Goal: Task Accomplishment & Management: Complete application form

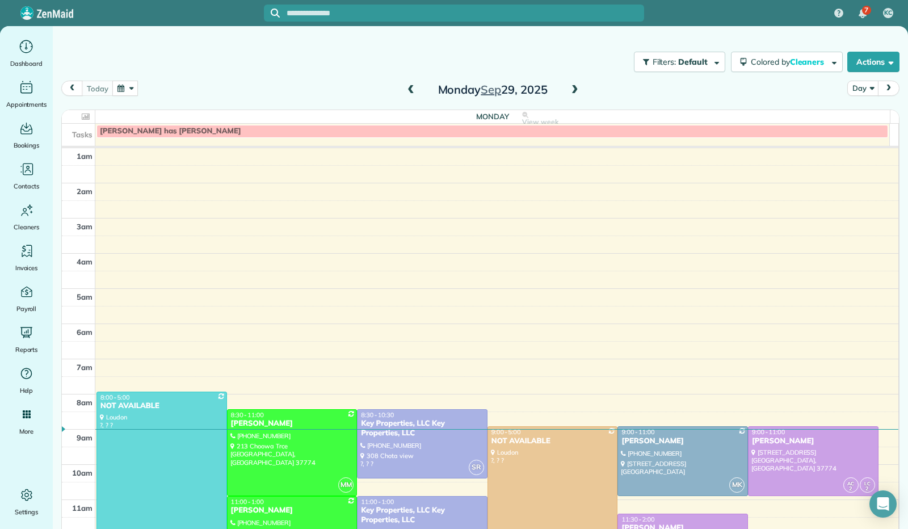
scroll to position [205, 0]
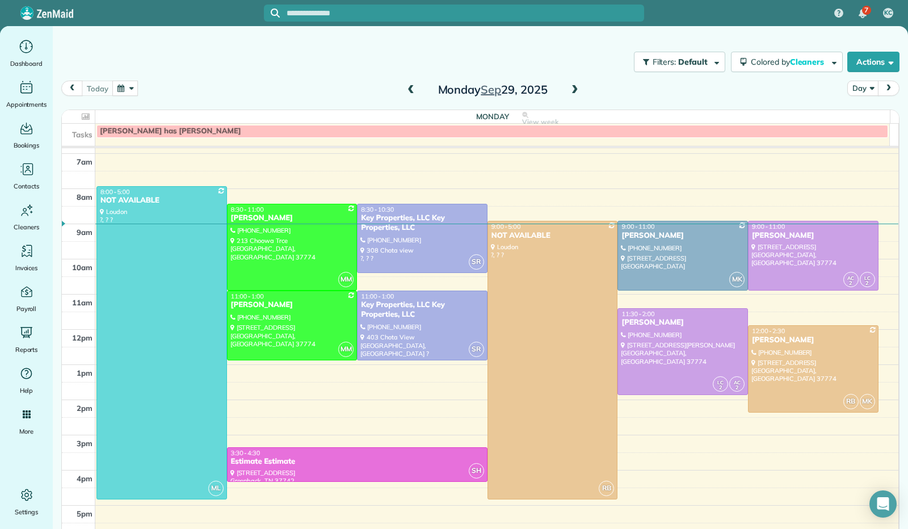
click at [132, 85] on button "button" at bounding box center [125, 88] width 26 height 15
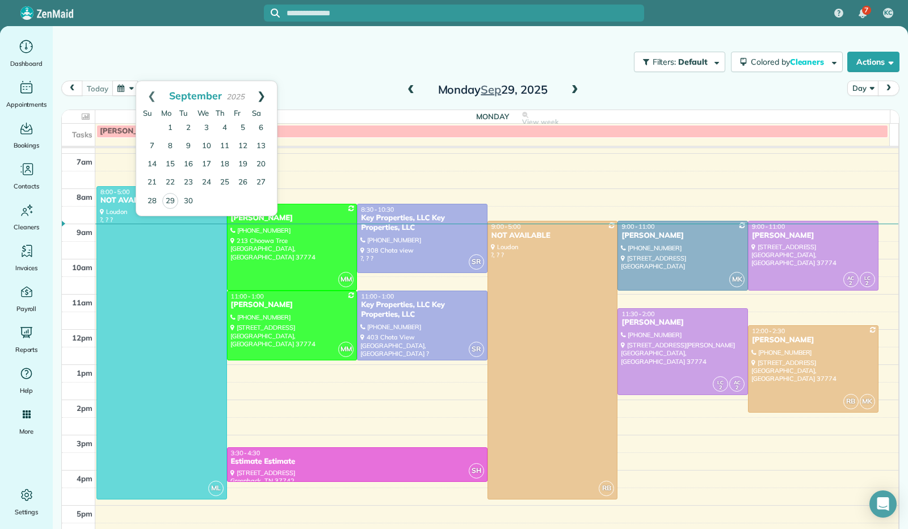
click at [258, 96] on link "Next" at bounding box center [261, 95] width 31 height 28
click at [178, 161] on link "13" at bounding box center [170, 164] width 18 height 18
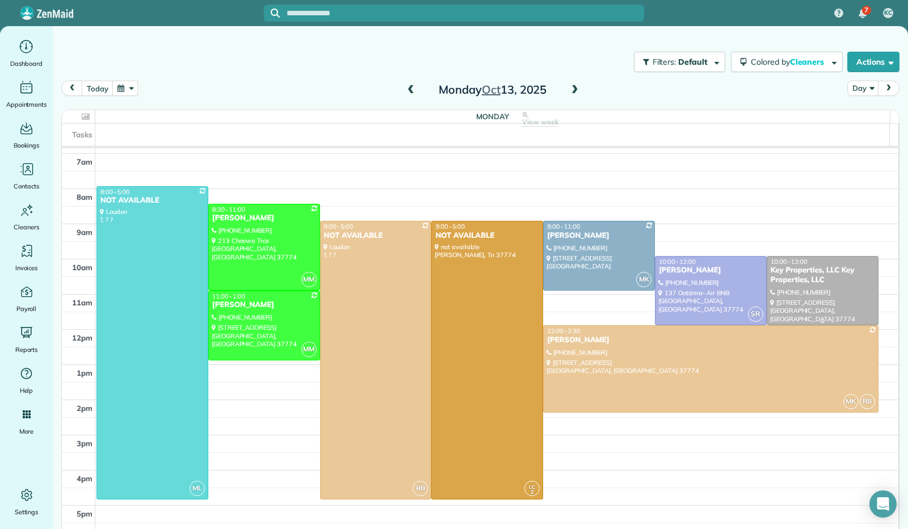
click at [821, 296] on div at bounding box center [822, 290] width 111 height 69
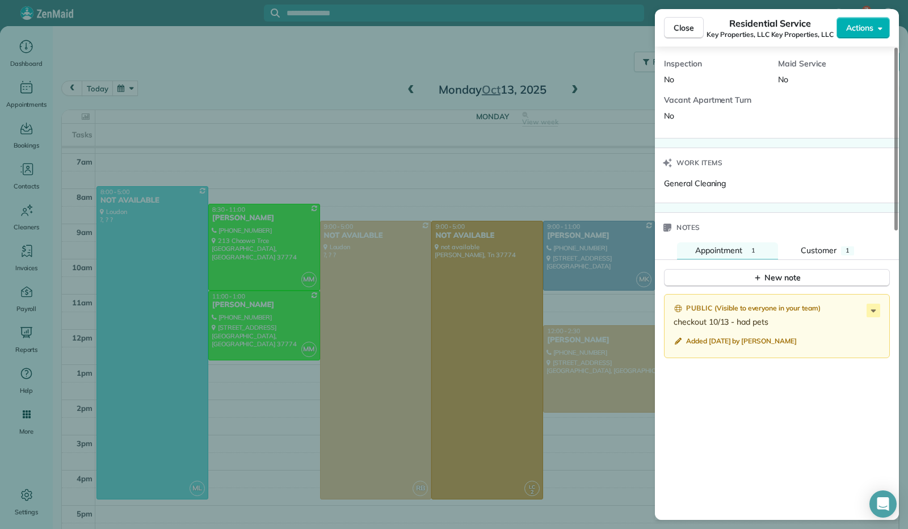
scroll to position [747, 0]
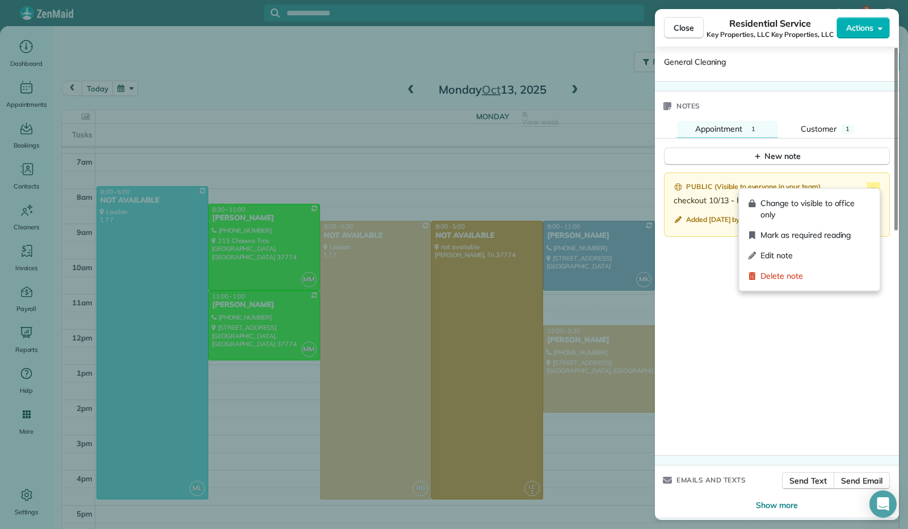
click at [877, 182] on icon at bounding box center [873, 189] width 14 height 14
click at [818, 258] on span "Edit note" at bounding box center [815, 255] width 110 height 11
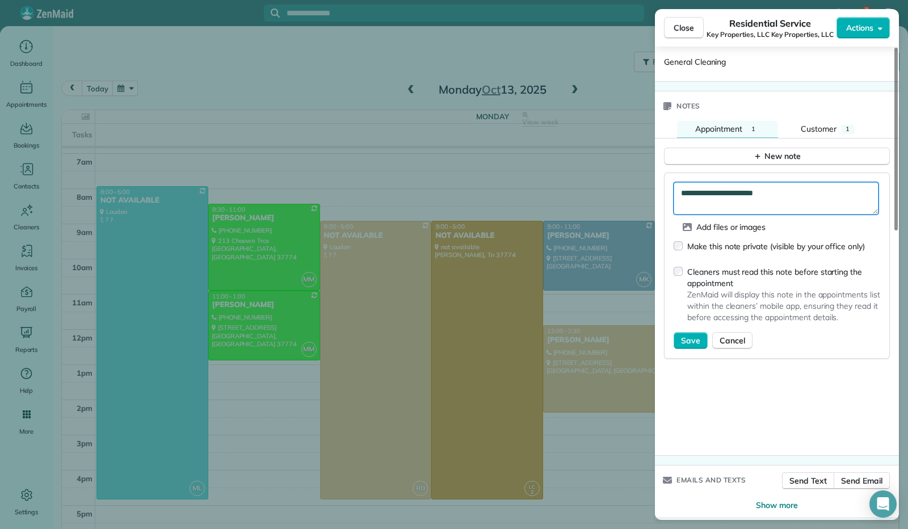
click at [793, 187] on textarea "**********" at bounding box center [775, 198] width 205 height 32
type textarea "**********"
click at [685, 335] on span "Save" at bounding box center [690, 340] width 19 height 11
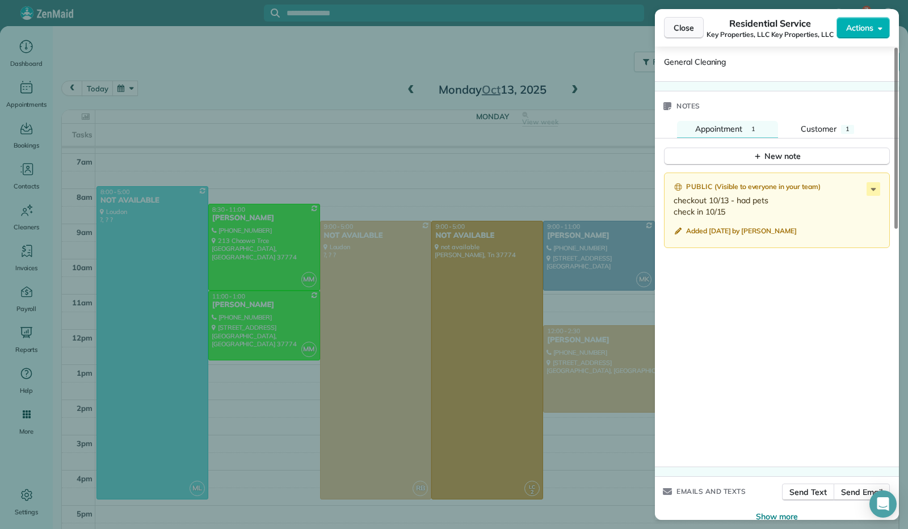
click at [686, 22] on button "Close" at bounding box center [684, 28] width 40 height 22
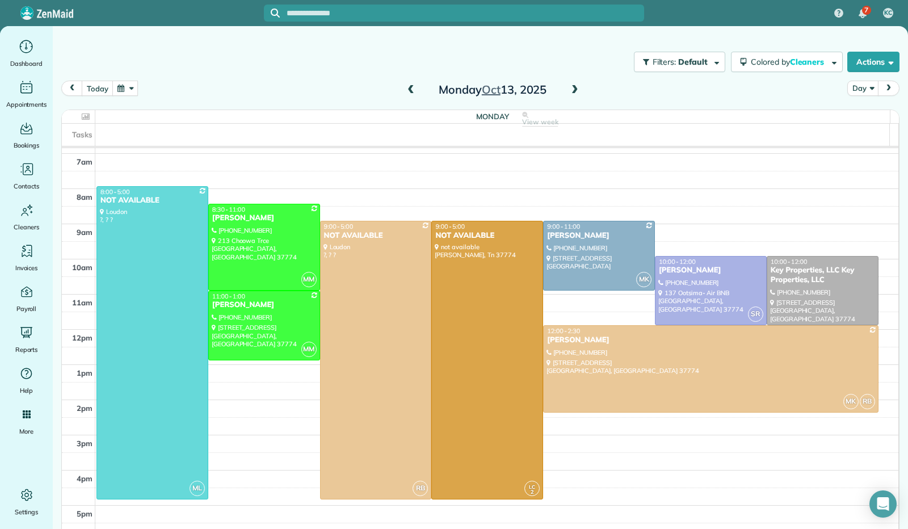
click at [128, 87] on button "button" at bounding box center [125, 88] width 26 height 15
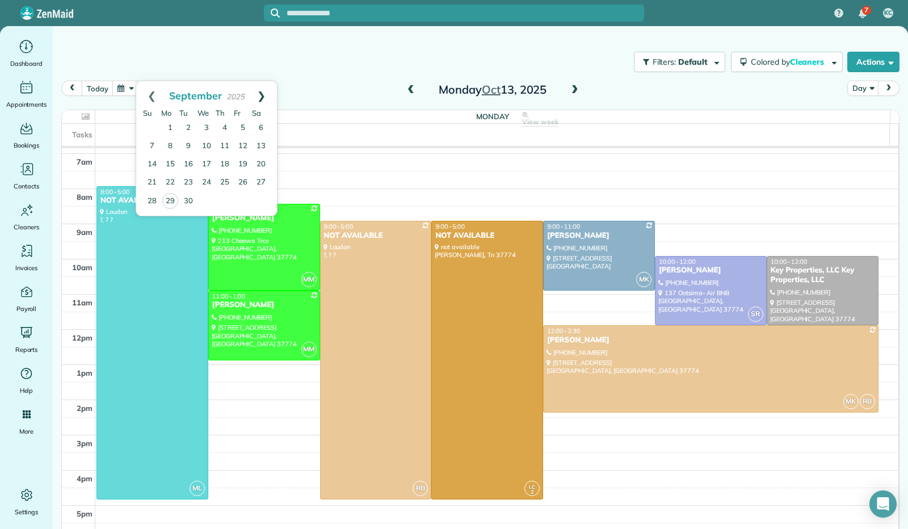
click at [260, 93] on link "Next" at bounding box center [261, 95] width 31 height 28
click at [209, 168] on link "12" at bounding box center [206, 164] width 18 height 18
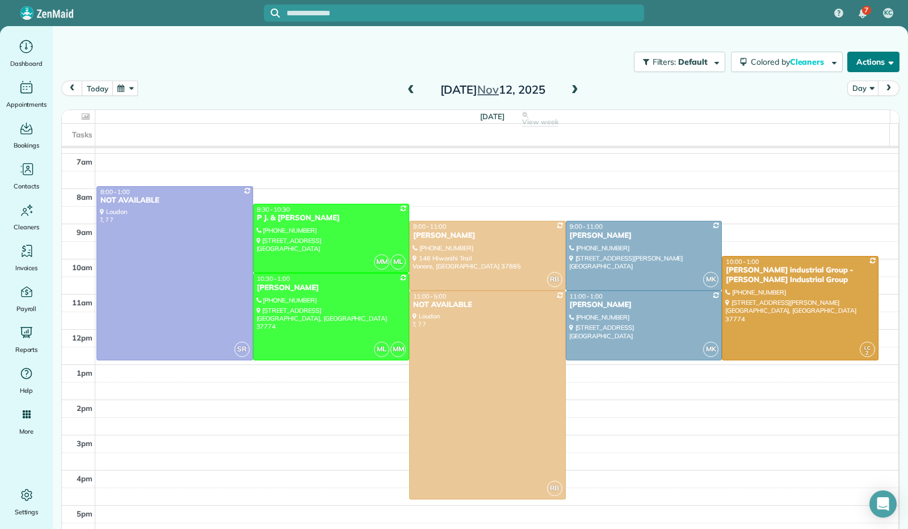
click at [886, 60] on button "Actions" at bounding box center [873, 62] width 52 height 20
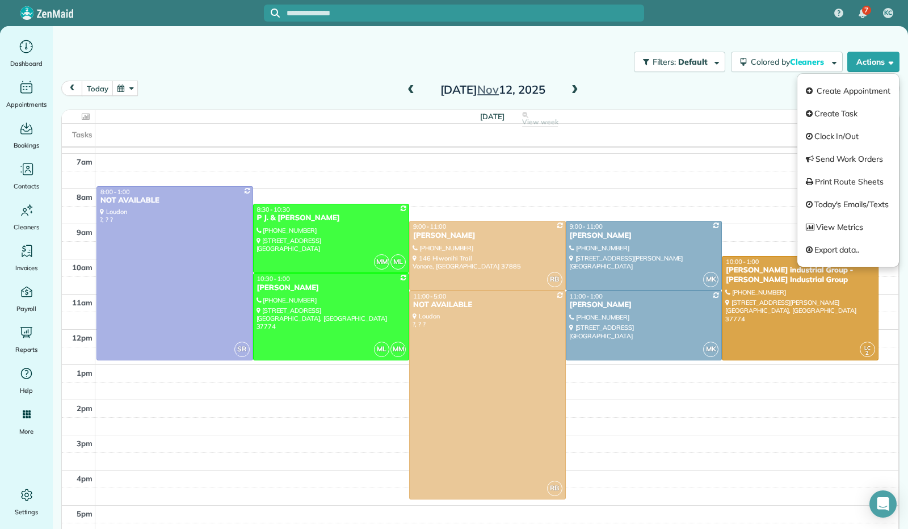
click at [871, 87] on link "Create Appointment" at bounding box center [848, 90] width 102 height 23
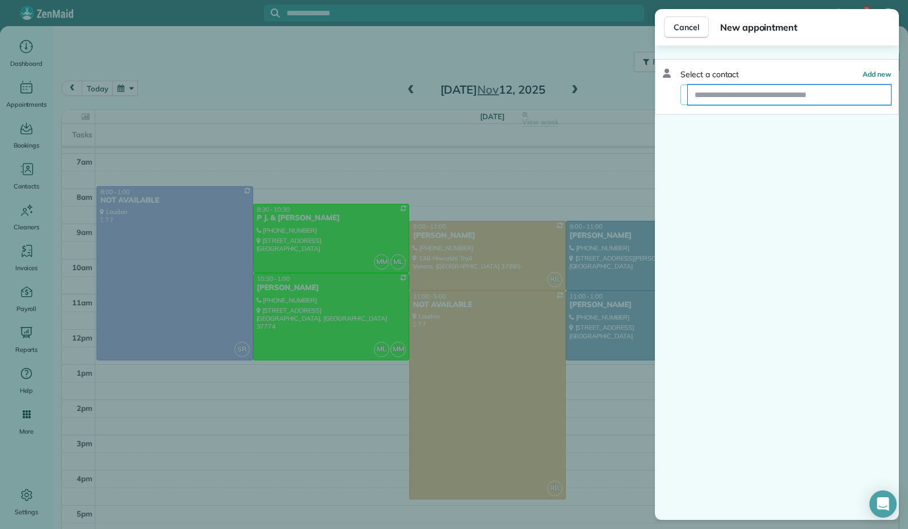
click at [779, 97] on input "text" at bounding box center [789, 95] width 203 height 20
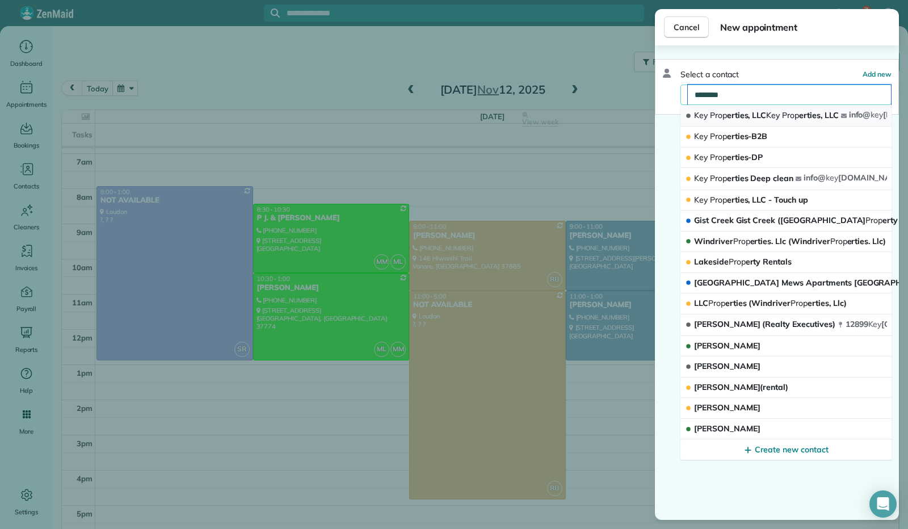
type input "********"
click at [760, 113] on span "Key Prop erties, LLC Key Prop erties, LLC" at bounding box center [766, 115] width 145 height 10
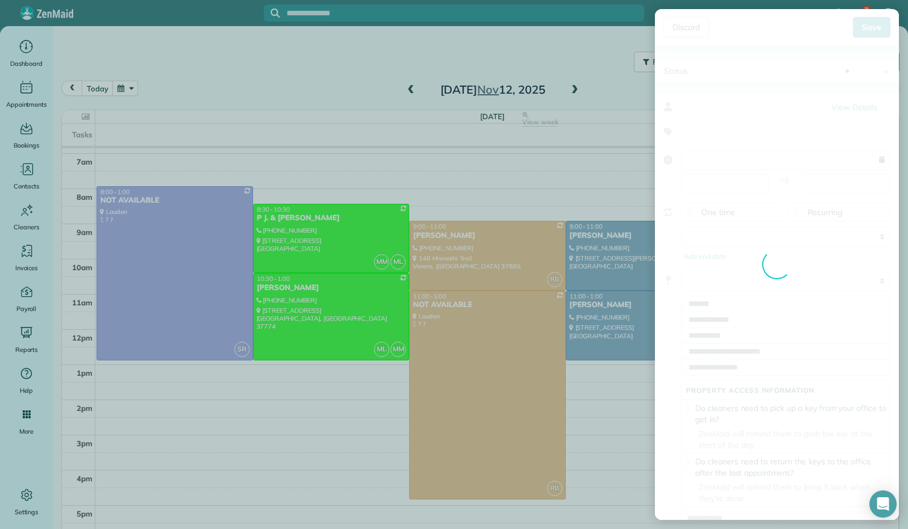
type input "**********"
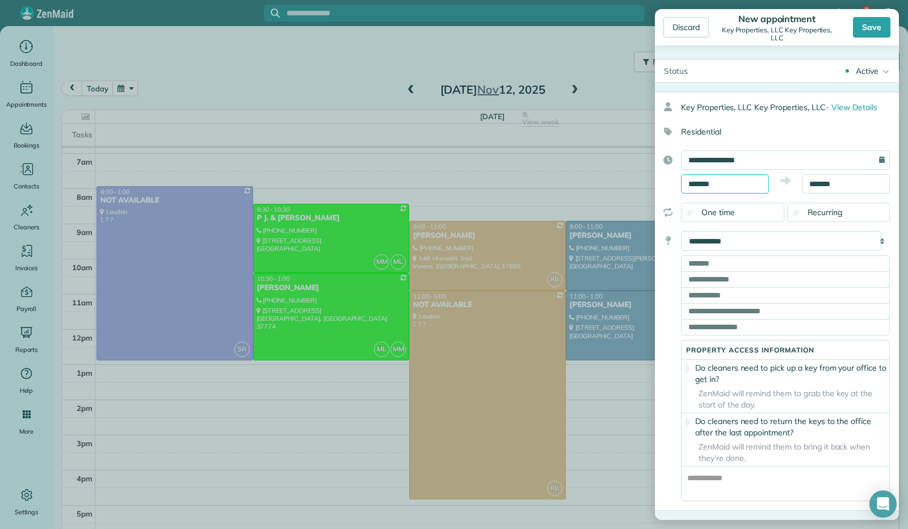
click at [730, 186] on input "*******" at bounding box center [725, 183] width 88 height 19
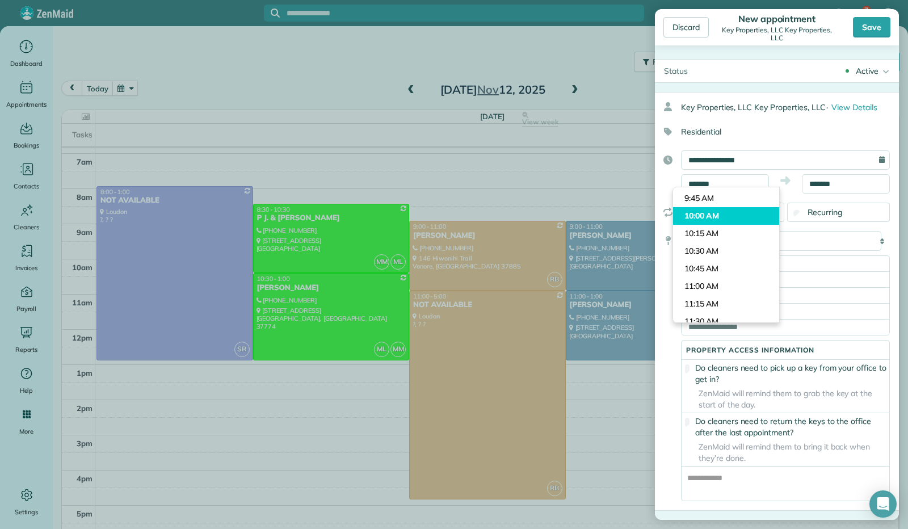
type input "********"
click at [730, 218] on body "7 KC Dashboard Appointments Bookings Contacts Cleaners Invoices Payroll Reports…" at bounding box center [454, 264] width 908 height 529
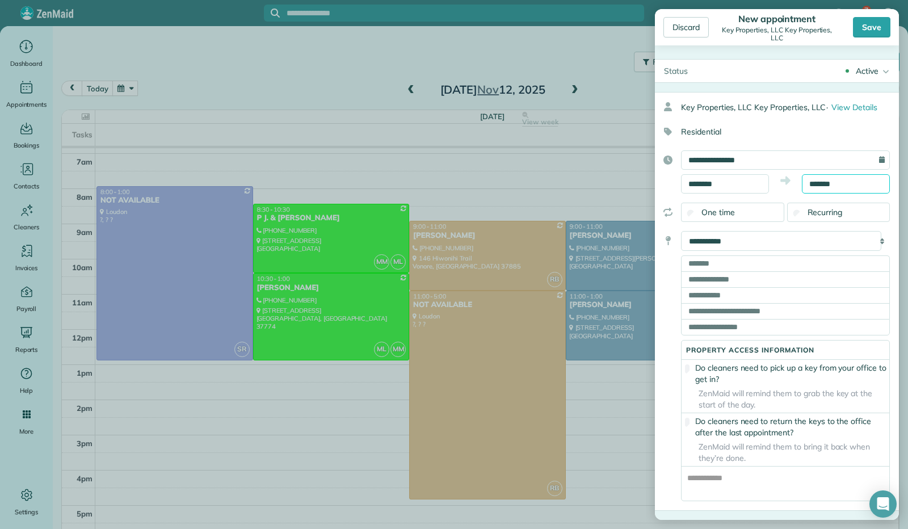
click at [815, 180] on input "*******" at bounding box center [846, 183] width 88 height 19
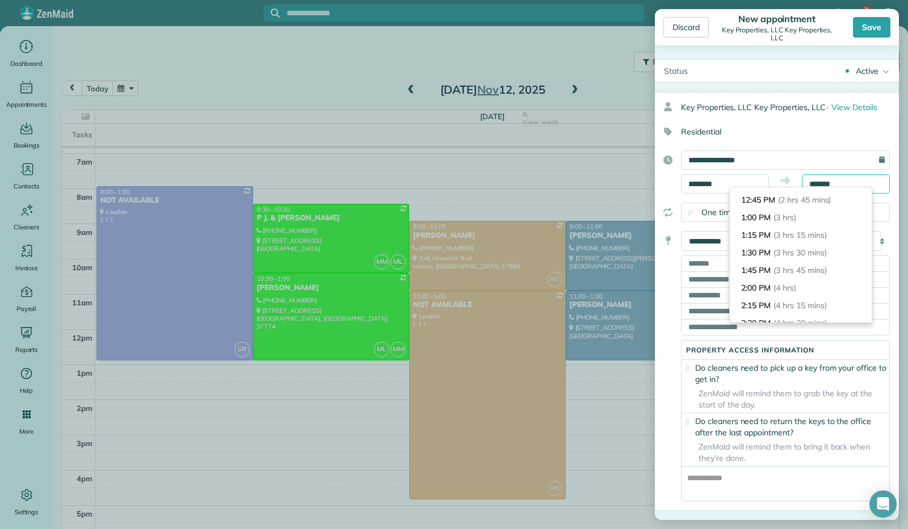
scroll to position [121, 0]
type input "********"
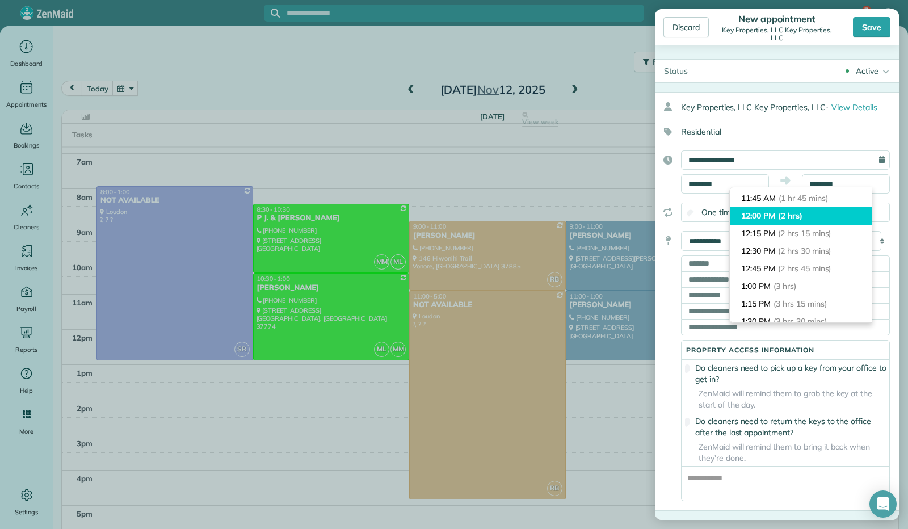
click at [816, 219] on li "12:00 PM (2 hrs)" at bounding box center [801, 216] width 142 height 18
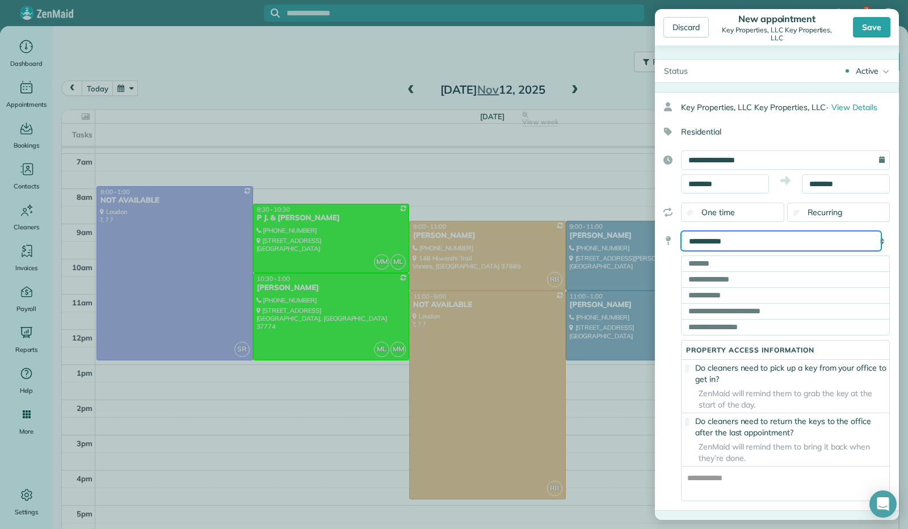
click at [774, 234] on select "**********" at bounding box center [781, 241] width 200 height 20
select select "*******"
click at [681, 231] on select "**********" at bounding box center [781, 241] width 200 height 20
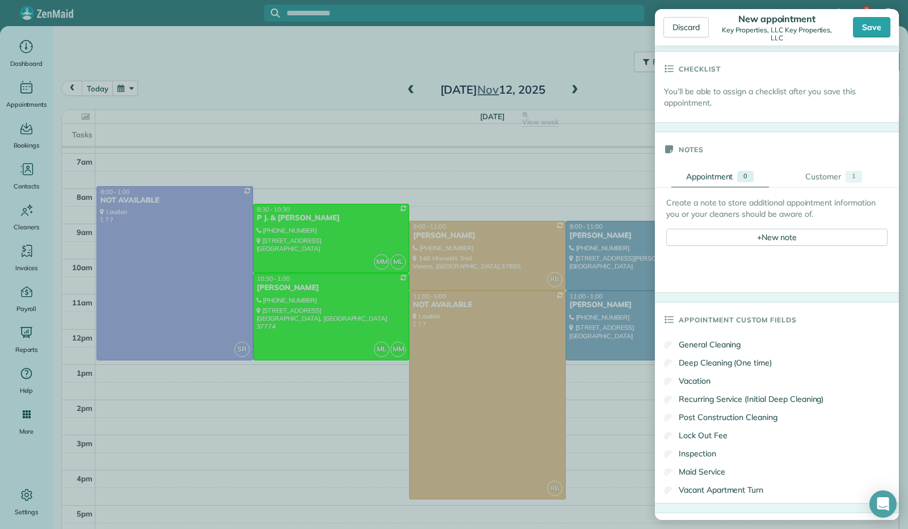
scroll to position [227, 0]
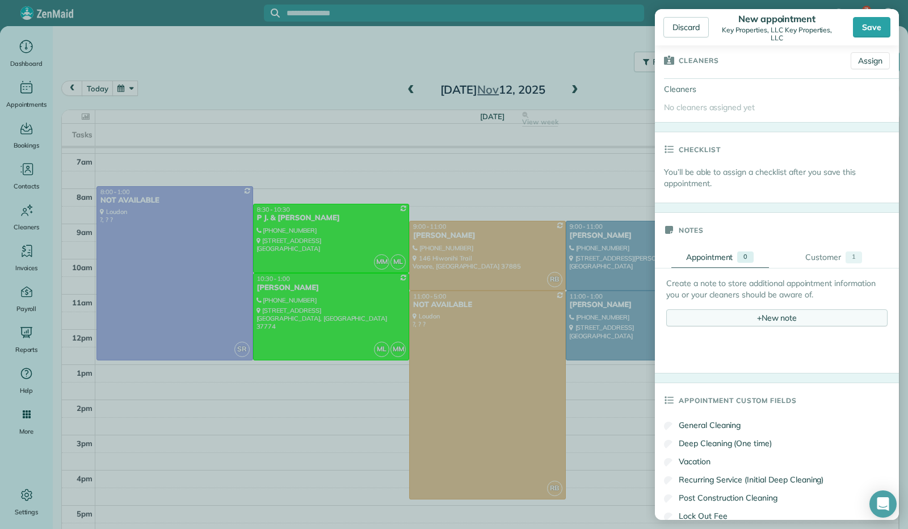
click at [795, 314] on div "+ New note" at bounding box center [776, 317] width 221 height 17
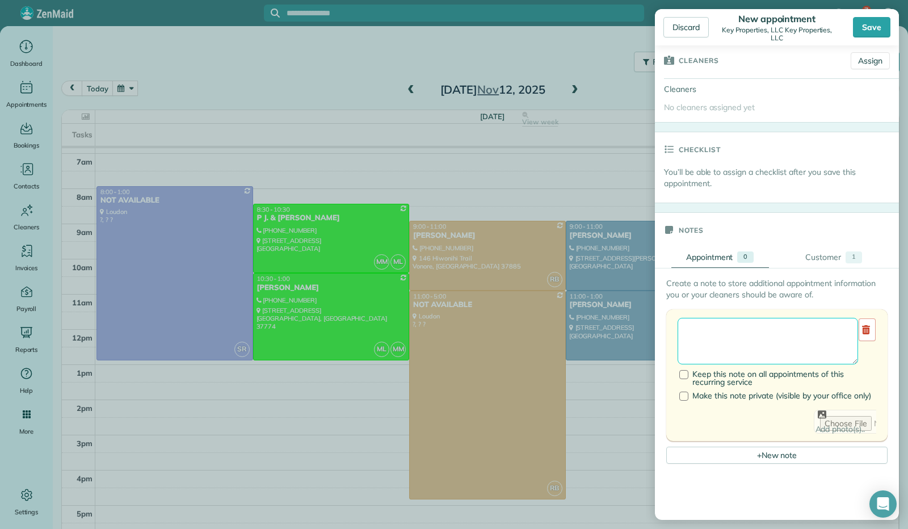
click at [787, 344] on textarea at bounding box center [767, 341] width 180 height 47
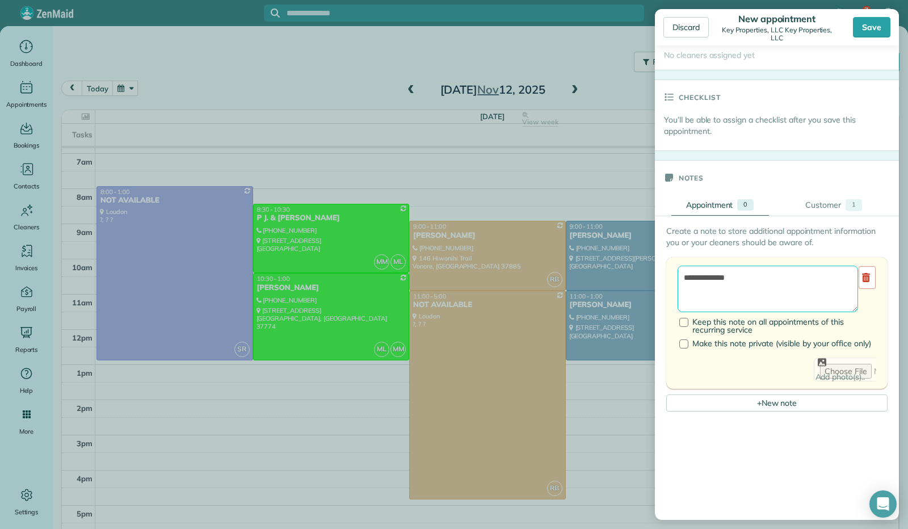
scroll to position [397, 0]
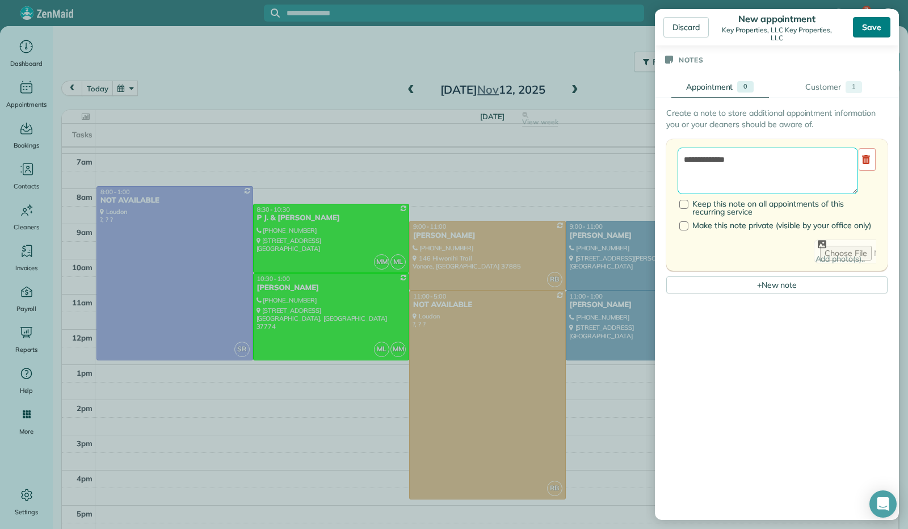
type textarea "**********"
click at [866, 24] on div "Save" at bounding box center [871, 27] width 37 height 20
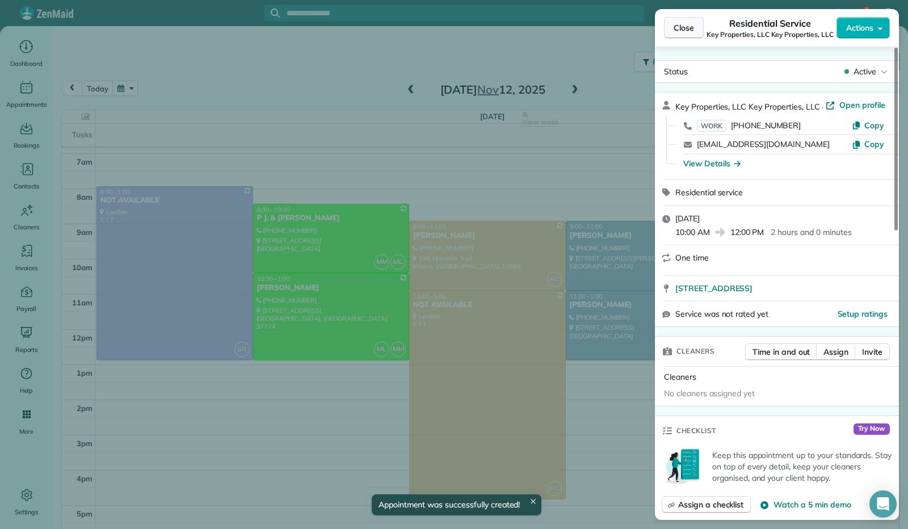
click at [668, 26] on button "Close" at bounding box center [684, 28] width 40 height 22
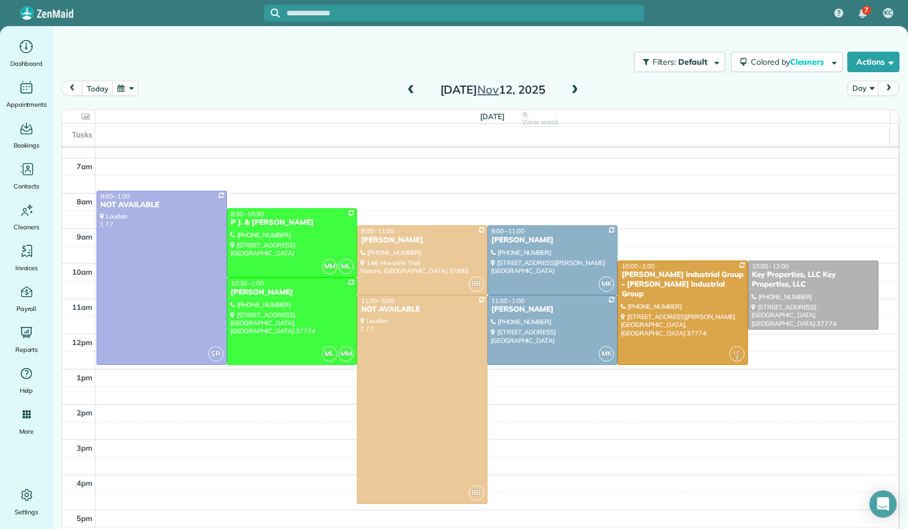
scroll to position [194, 0]
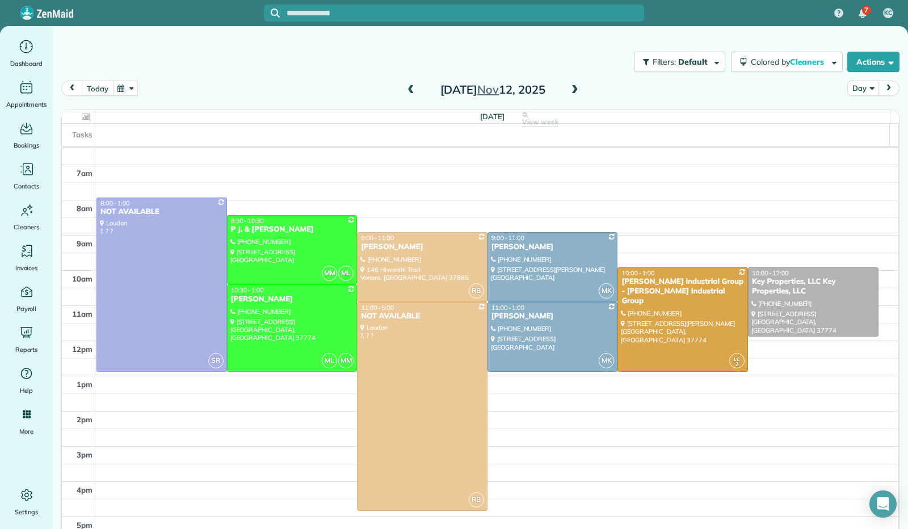
click at [96, 85] on button "today" at bounding box center [97, 88] width 31 height 15
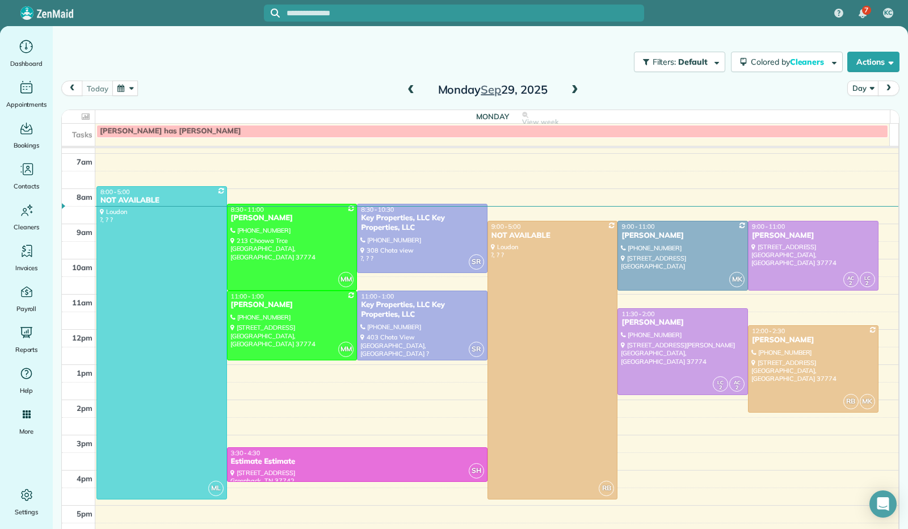
click at [572, 92] on span at bounding box center [574, 90] width 12 height 10
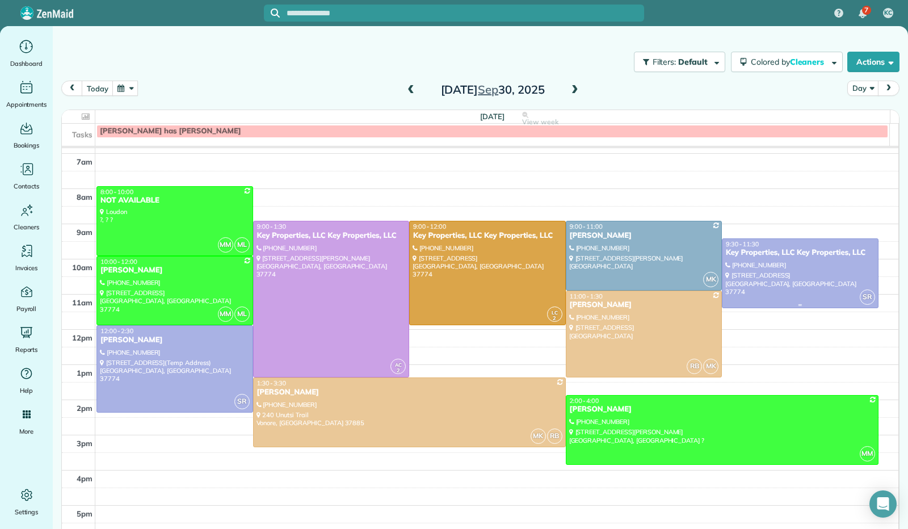
click at [811, 270] on div at bounding box center [799, 273] width 155 height 69
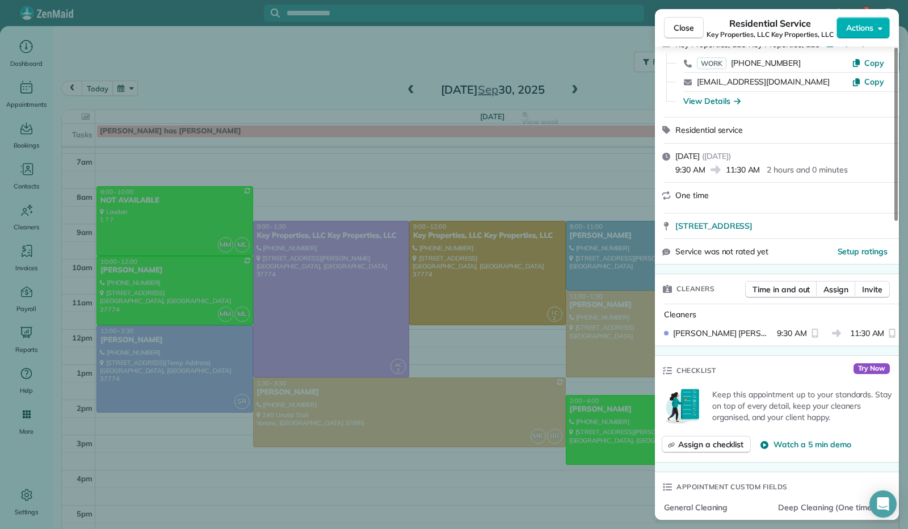
scroll to position [57, 0]
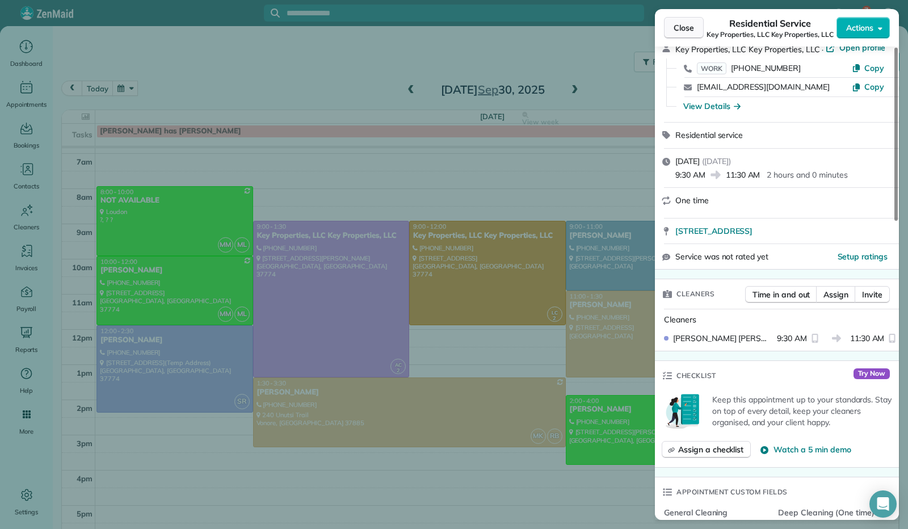
click at [683, 26] on span "Close" at bounding box center [683, 27] width 20 height 11
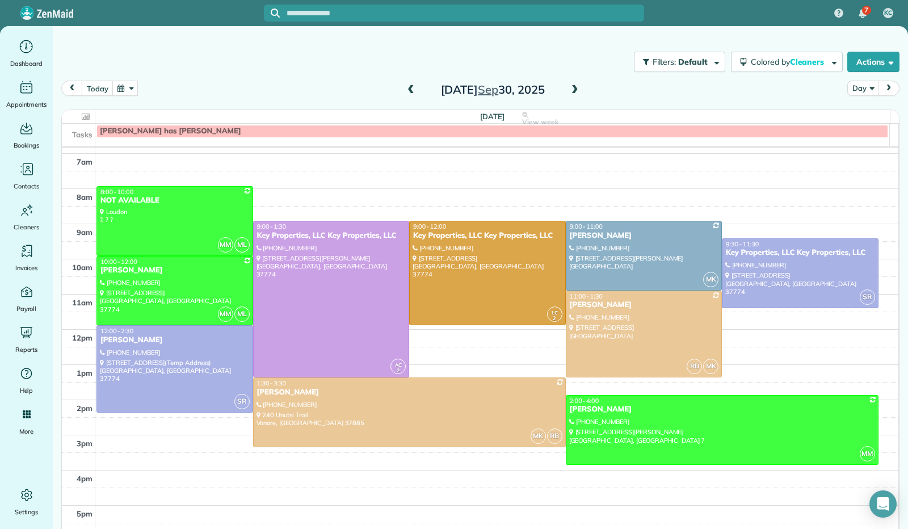
click at [573, 95] on span at bounding box center [574, 90] width 12 height 17
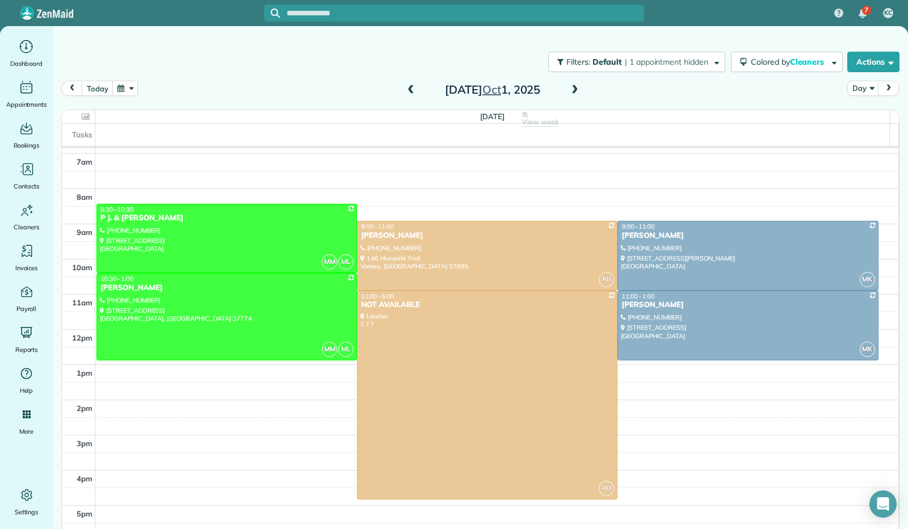
click at [573, 95] on span at bounding box center [574, 90] width 12 height 17
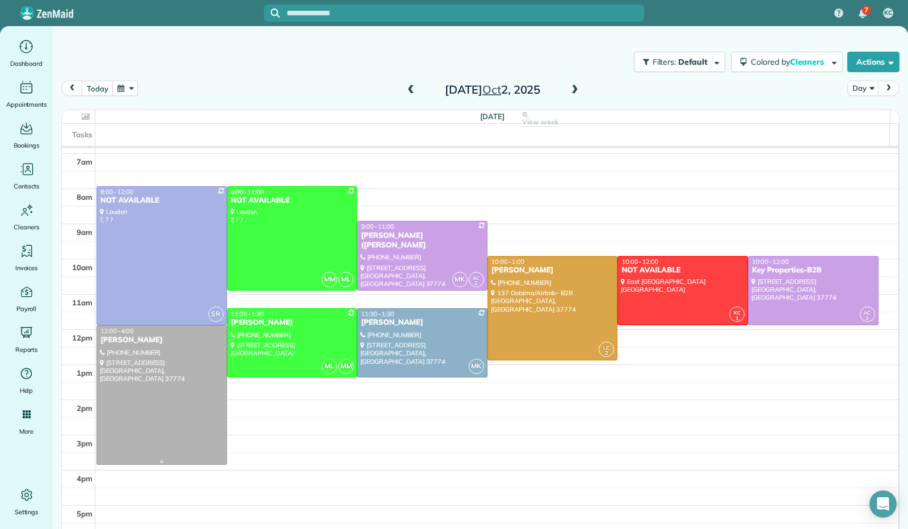
click at [176, 394] on div at bounding box center [161, 395] width 129 height 138
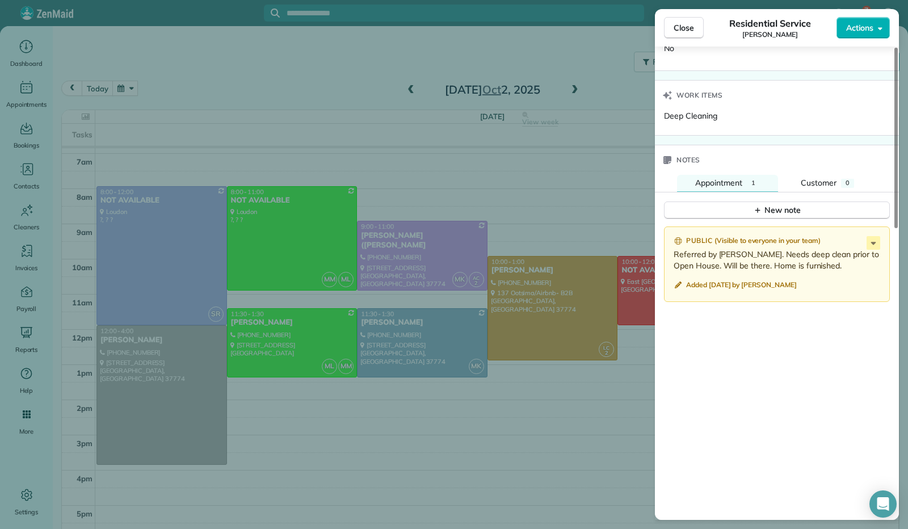
scroll to position [760, 0]
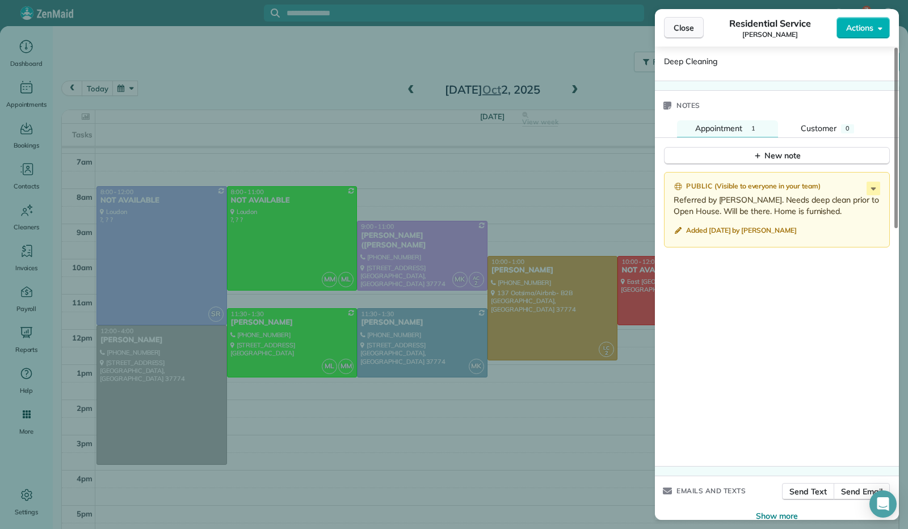
click at [682, 33] on button "Close" at bounding box center [684, 28] width 40 height 22
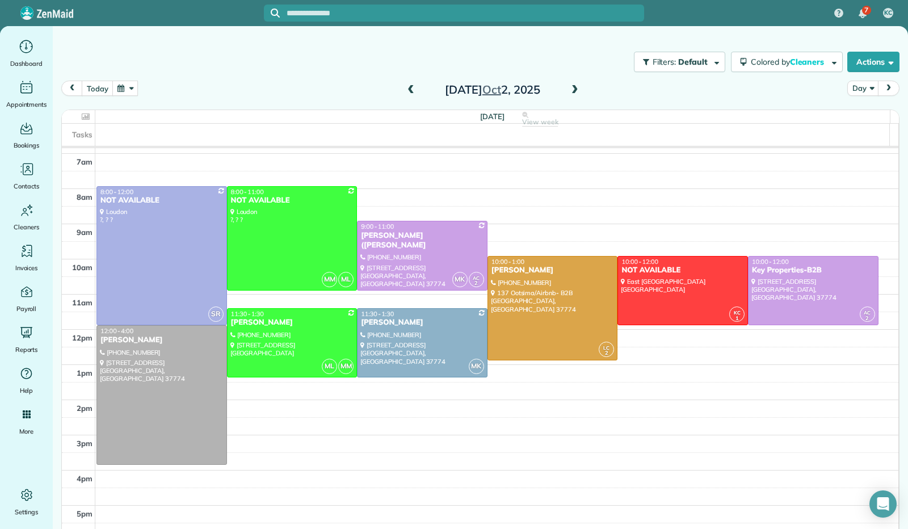
click at [570, 88] on span at bounding box center [574, 90] width 12 height 10
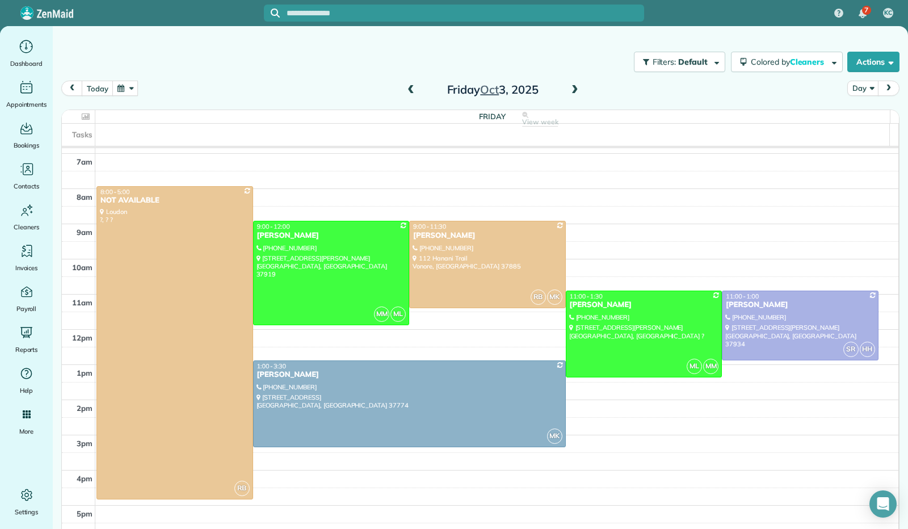
click at [570, 88] on span at bounding box center [574, 90] width 12 height 10
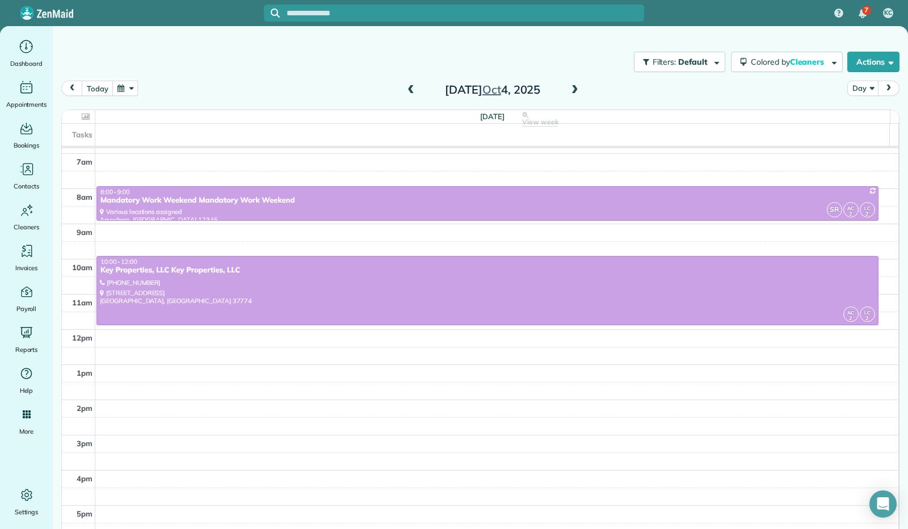
click at [570, 88] on span at bounding box center [574, 90] width 12 height 10
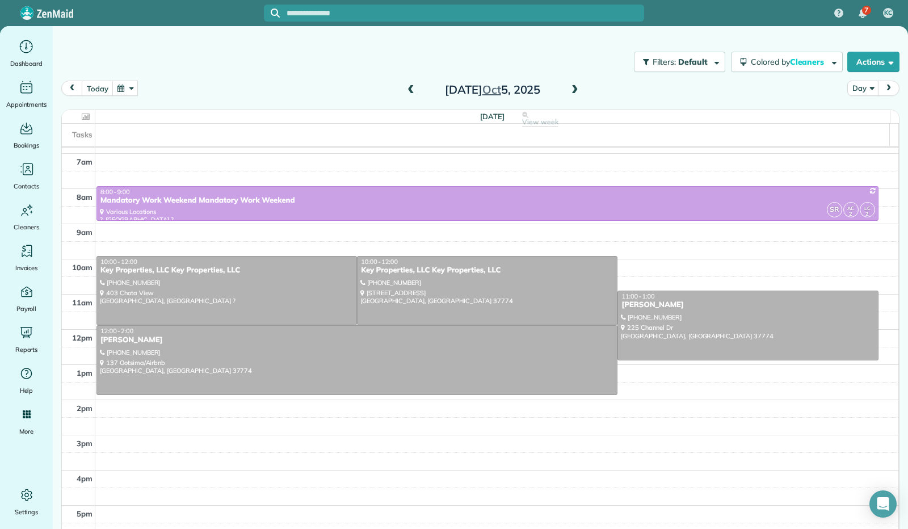
click at [570, 88] on span at bounding box center [574, 90] width 12 height 10
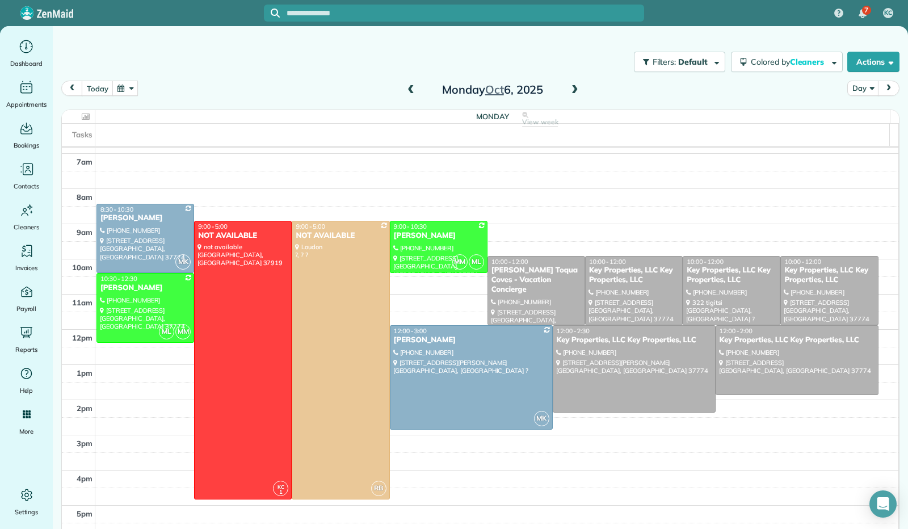
click at [570, 88] on span at bounding box center [574, 90] width 12 height 10
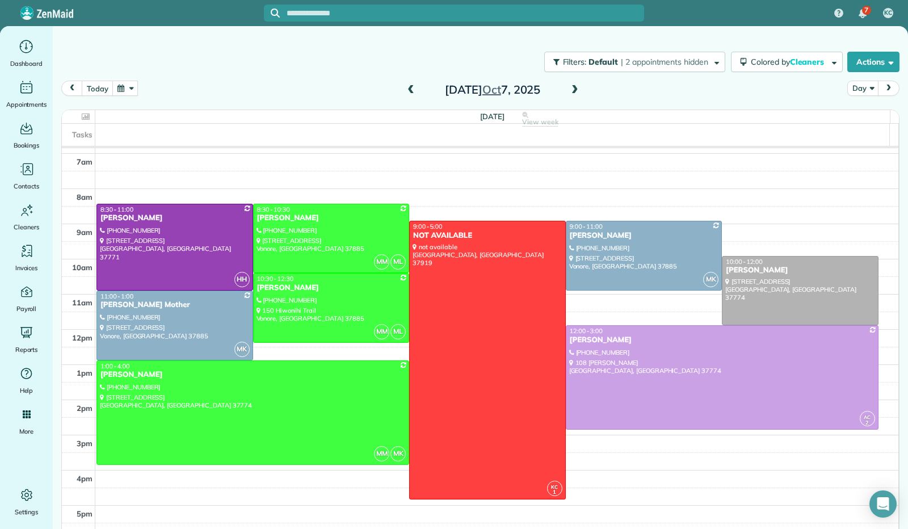
click at [570, 88] on span at bounding box center [574, 90] width 12 height 10
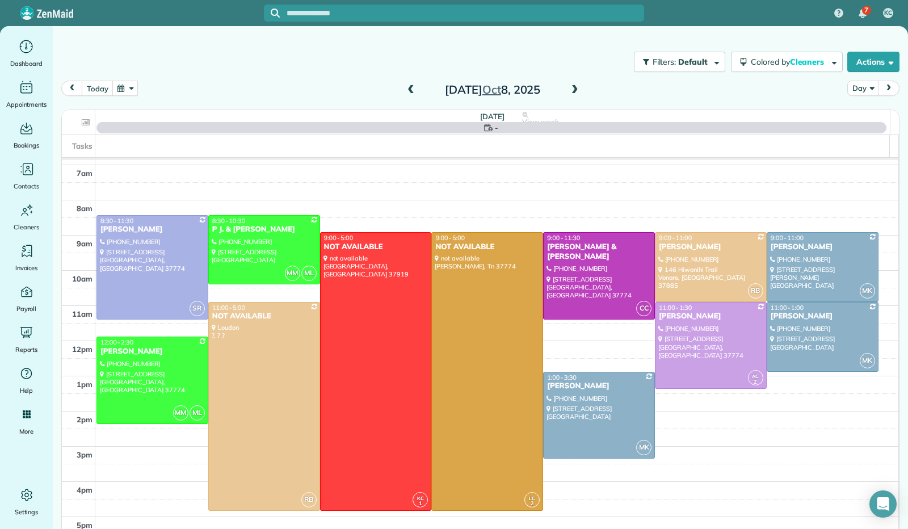
click at [570, 88] on span at bounding box center [574, 90] width 12 height 10
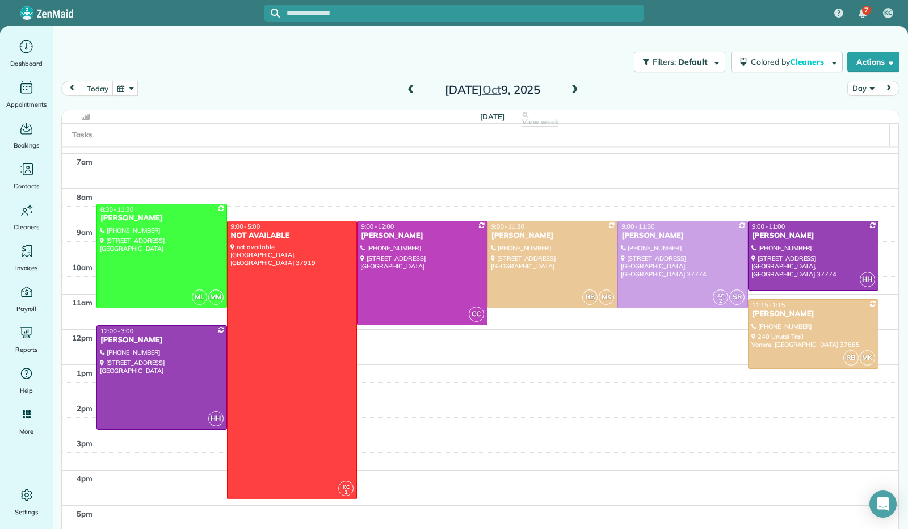
click at [570, 88] on span at bounding box center [574, 90] width 12 height 10
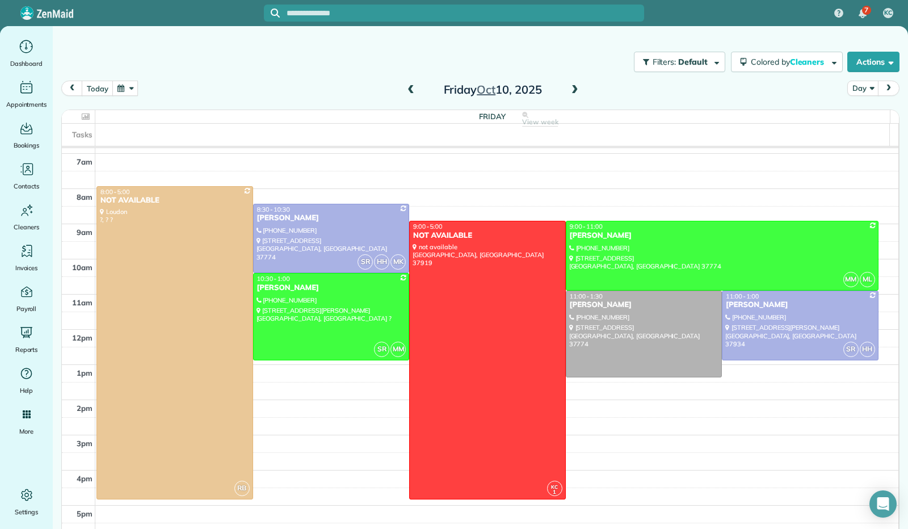
click at [570, 88] on span at bounding box center [574, 90] width 12 height 10
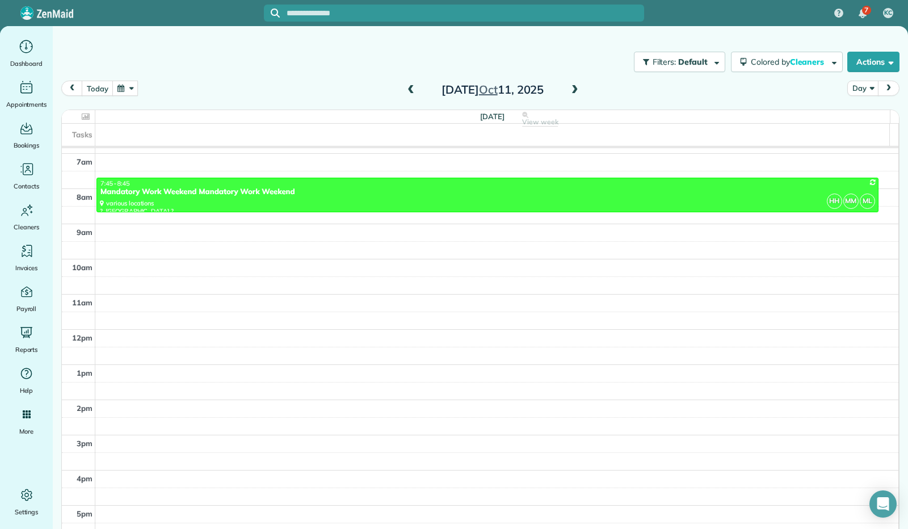
click at [570, 88] on span at bounding box center [574, 90] width 12 height 10
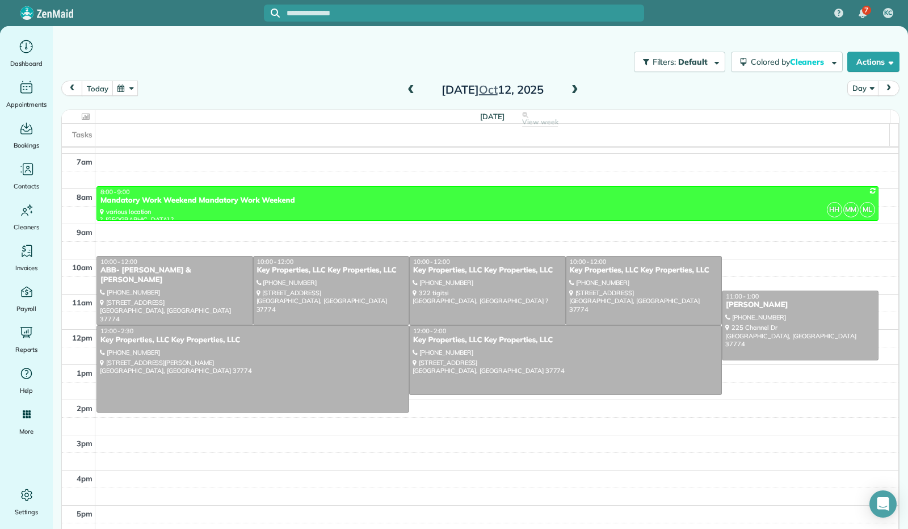
click at [570, 88] on span at bounding box center [574, 90] width 12 height 10
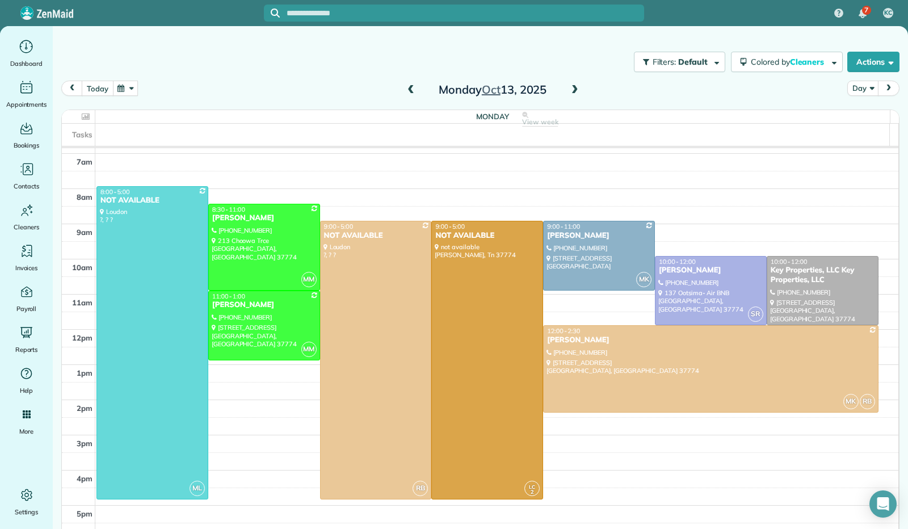
click at [92, 91] on button "today" at bounding box center [97, 88] width 31 height 15
